Goal: Information Seeking & Learning: Compare options

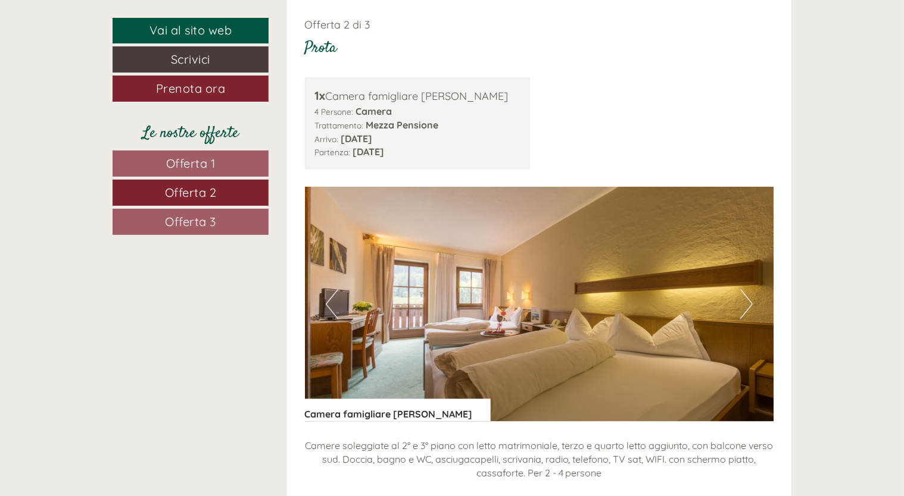
click at [224, 192] on link "Offerta 2" at bounding box center [191, 193] width 156 height 26
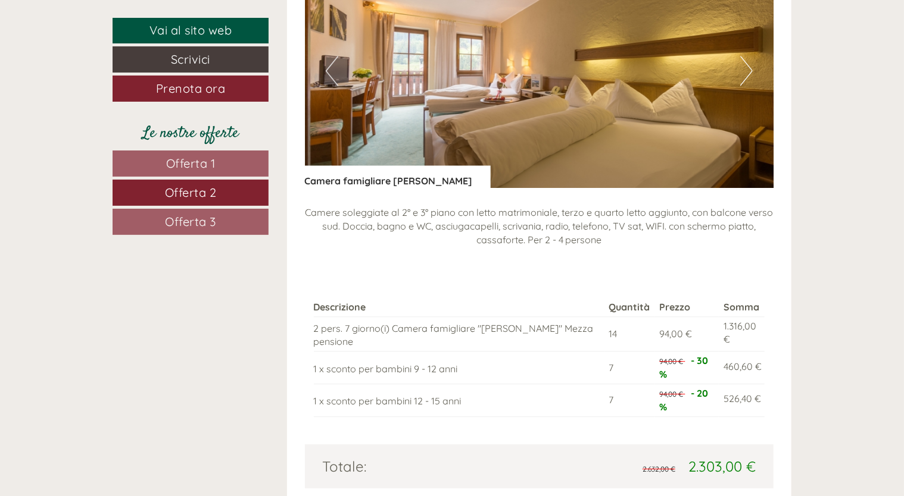
scroll to position [1487, 0]
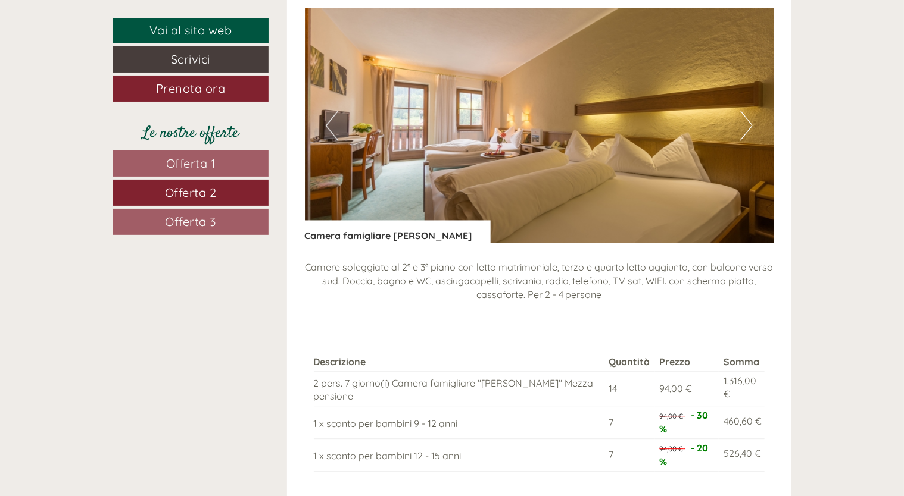
click at [229, 217] on link "Offerta 3" at bounding box center [191, 222] width 156 height 26
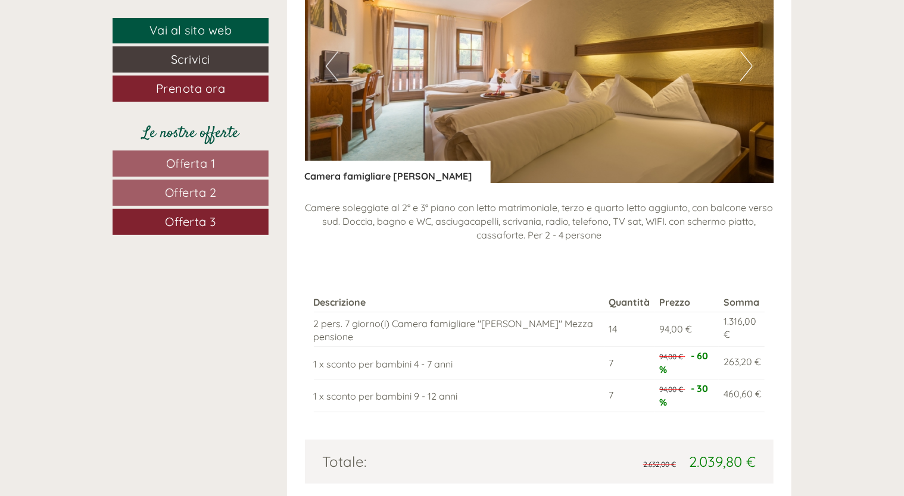
click at [214, 168] on span "Offerta 1" at bounding box center [190, 163] width 49 height 15
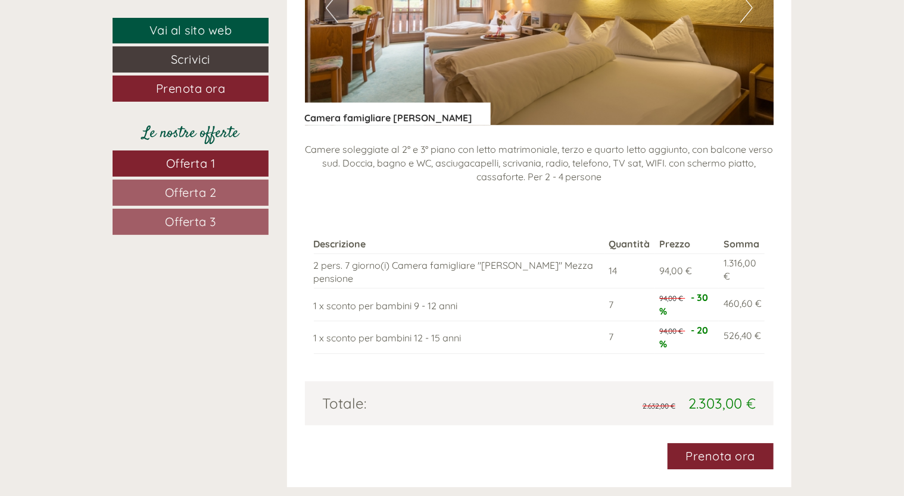
scroll to position [1547, 0]
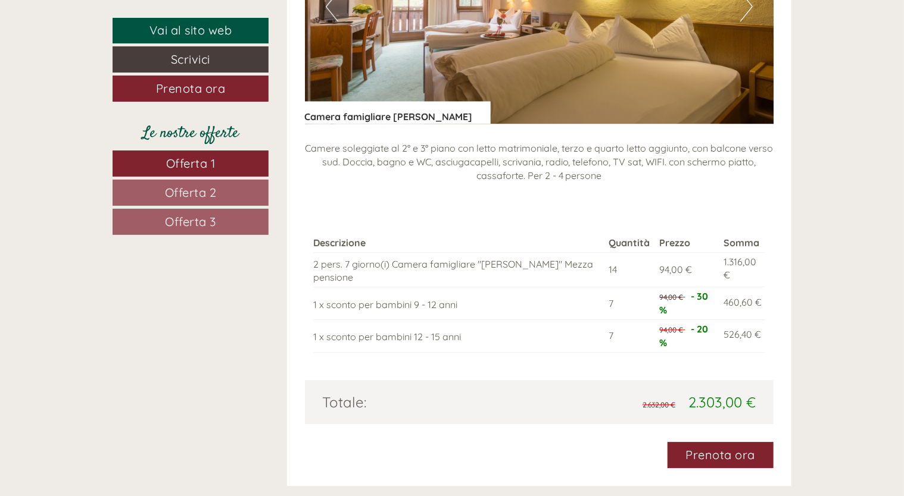
click at [236, 202] on link "Offerta 2" at bounding box center [191, 193] width 156 height 26
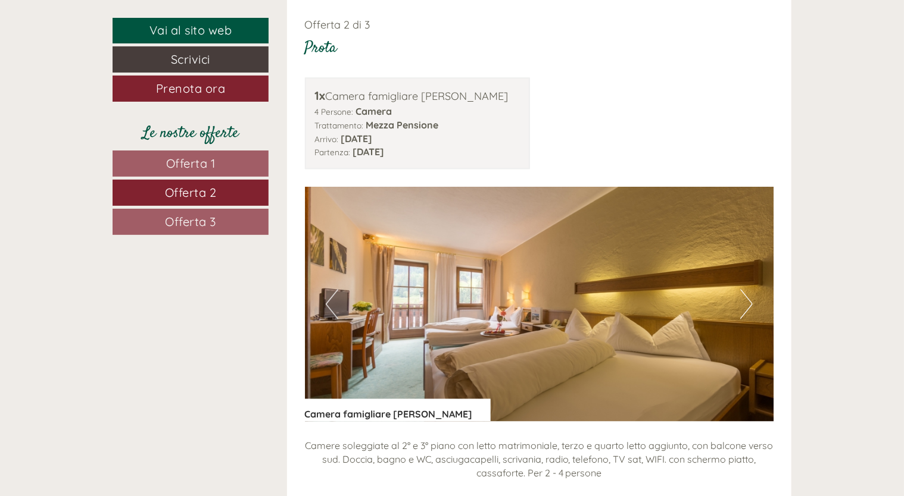
click at [220, 232] on link "Offerta 3" at bounding box center [191, 222] width 156 height 26
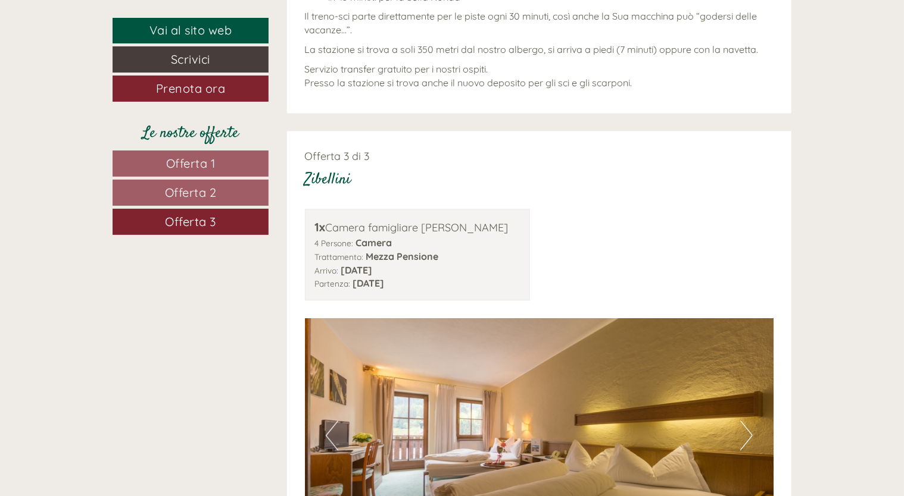
scroll to position [1131, 0]
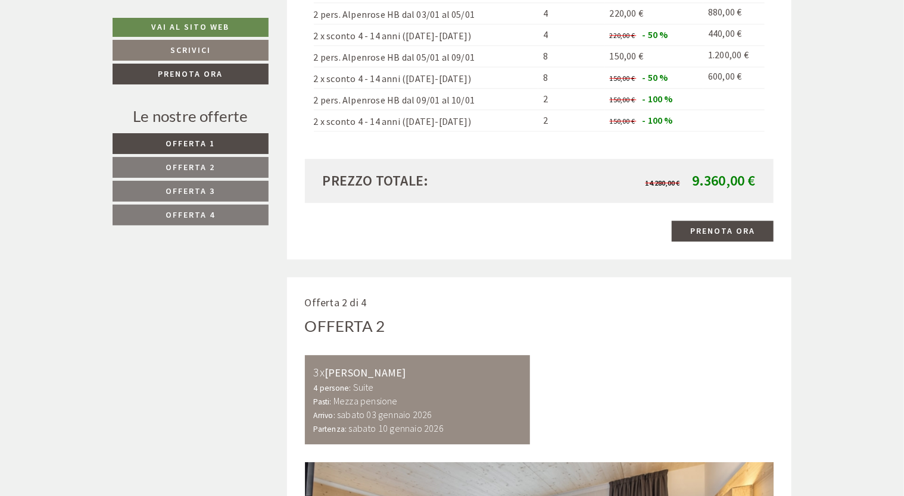
scroll to position [1472, 0]
